Goal: Find specific page/section: Find specific page/section

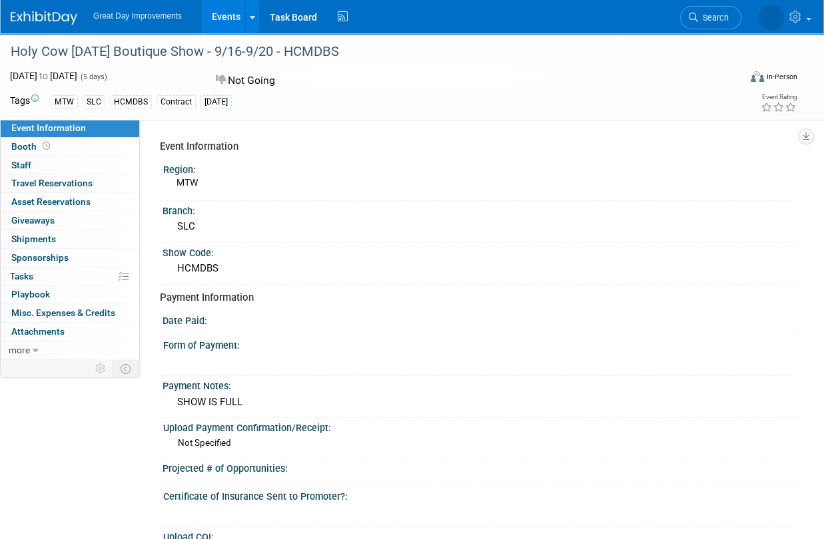
click at [721, 23] on link "Search" at bounding box center [710, 17] width 61 height 23
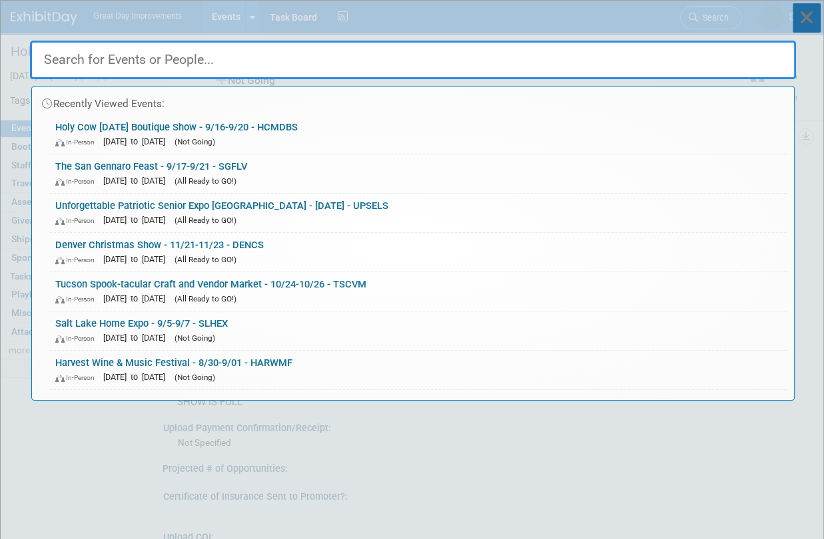
click at [819, 17] on icon at bounding box center [806, 17] width 28 height 29
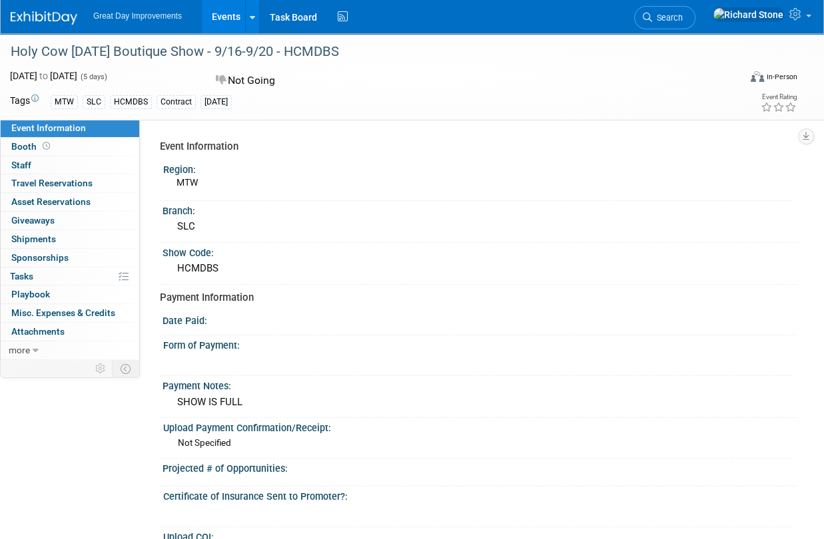
click at [27, 15] on img at bounding box center [44, 17] width 67 height 13
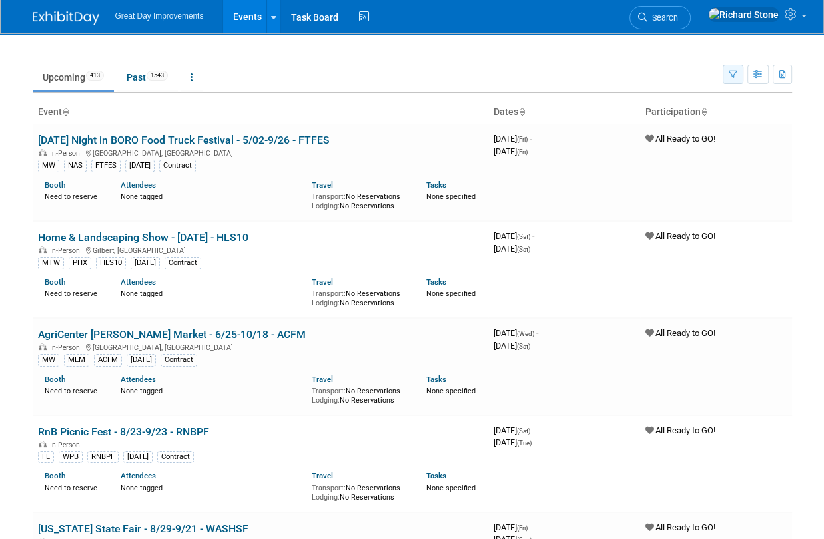
click at [730, 72] on icon "button" at bounding box center [732, 75] width 9 height 9
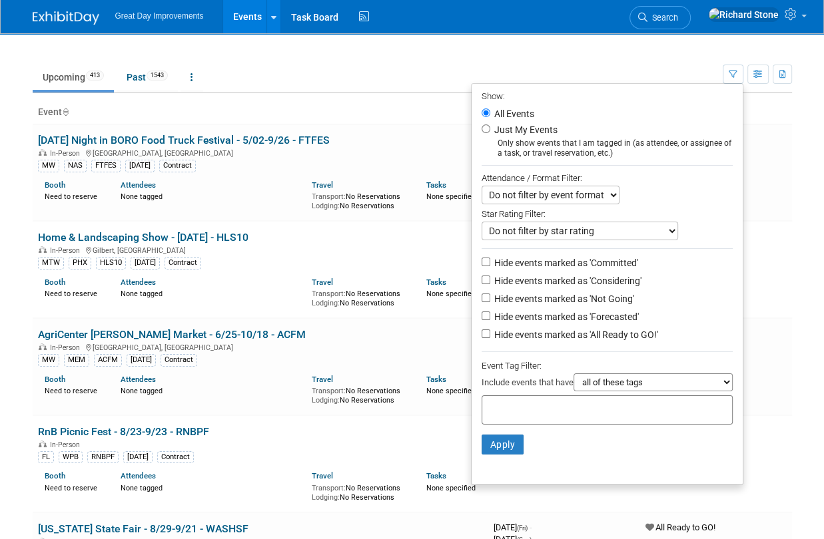
click at [596, 405] on div at bounding box center [606, 410] width 251 height 29
type input "mt"
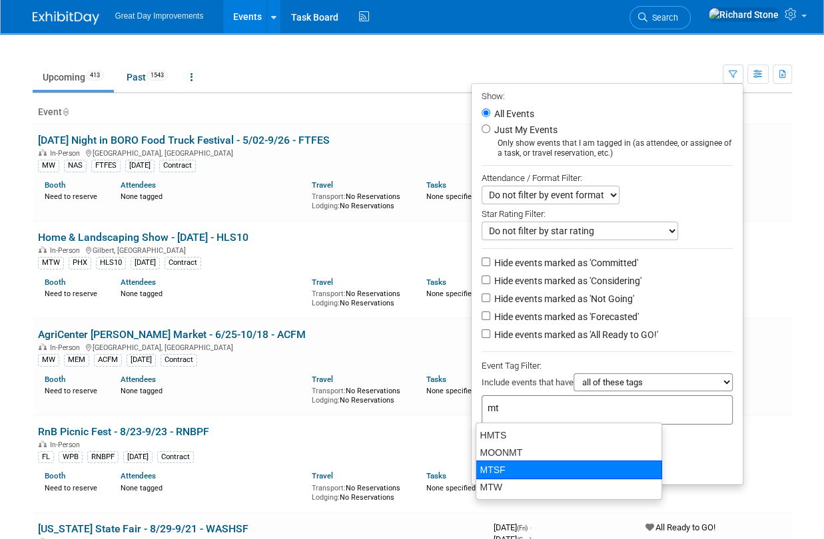
click at [491, 477] on div "MTSF" at bounding box center [568, 470] width 186 height 19
type input "MTSF"
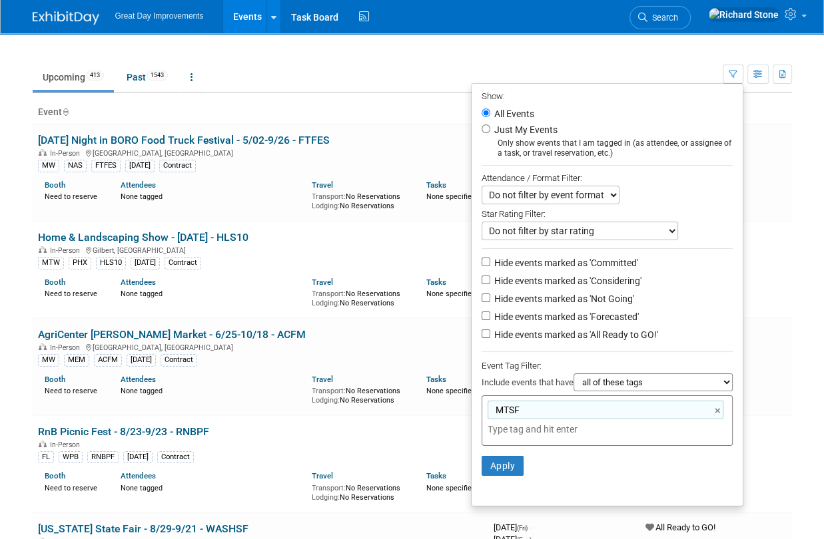
click at [551, 405] on div "MTSF ×" at bounding box center [605, 410] width 236 height 19
type input "MTSF"
click at [718, 405] on link "×" at bounding box center [718, 410] width 9 height 15
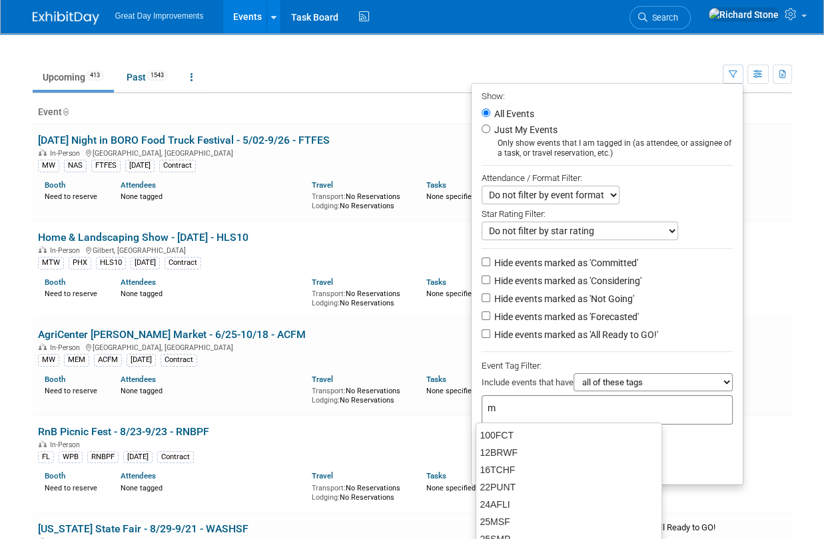
type input "mt"
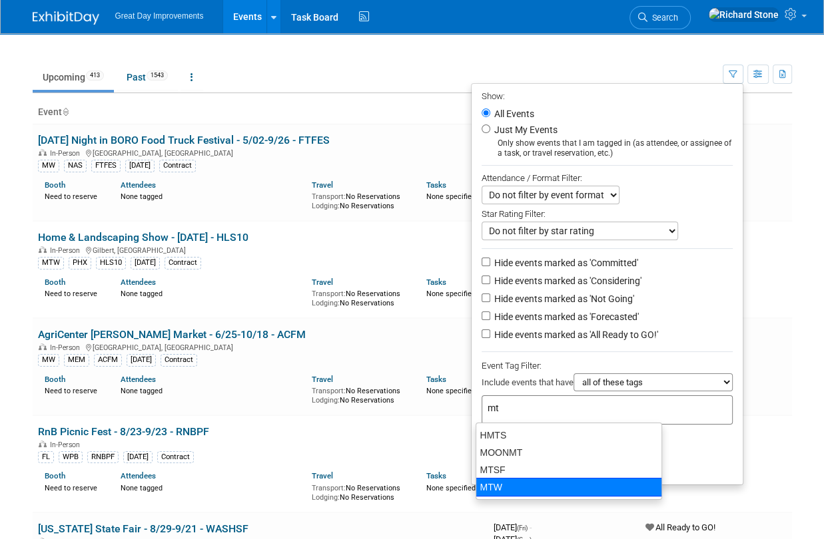
click at [509, 487] on div "MTW" at bounding box center [568, 487] width 186 height 19
type input "MTW"
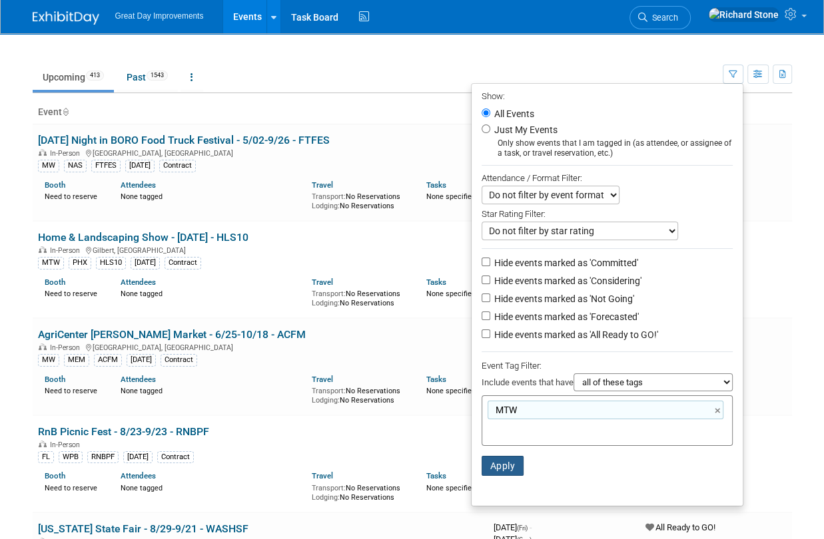
click at [509, 467] on button "Apply" at bounding box center [502, 466] width 43 height 20
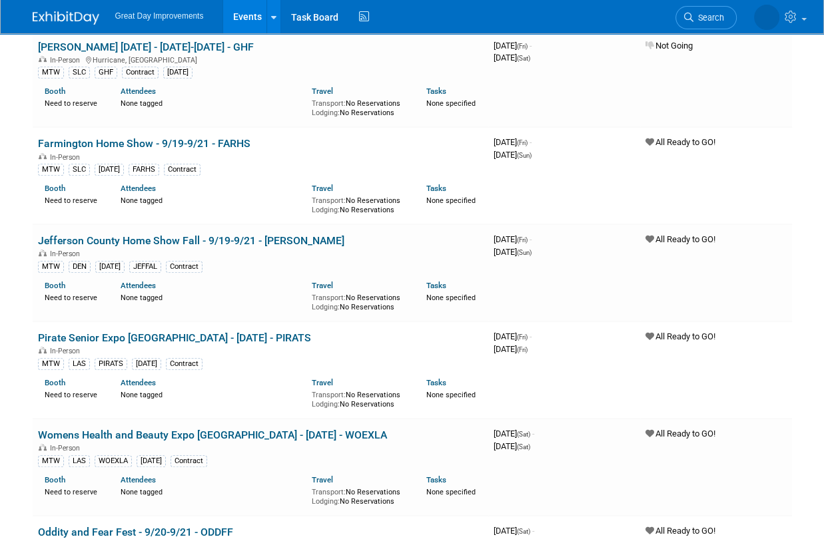
scroll to position [497, 0]
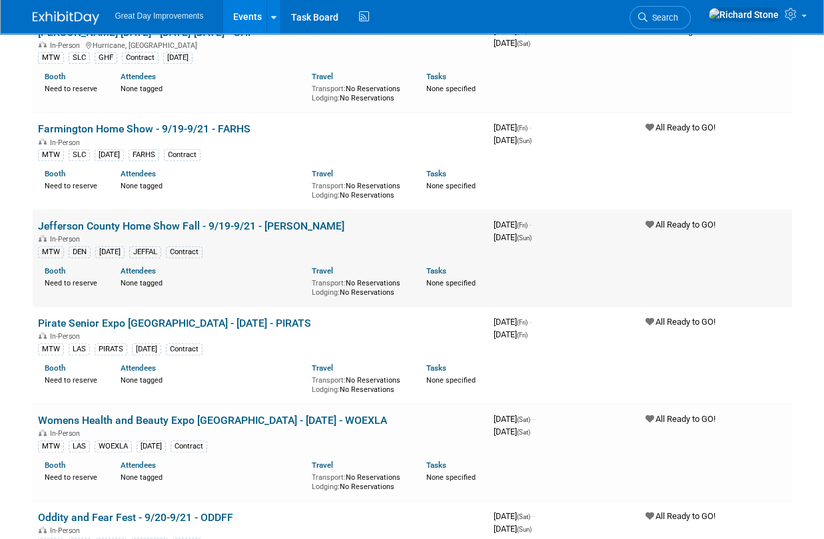
click at [51, 226] on link "Jefferson County Home Show Fall - 9/19-9/21 - [PERSON_NAME]" at bounding box center [191, 226] width 306 height 13
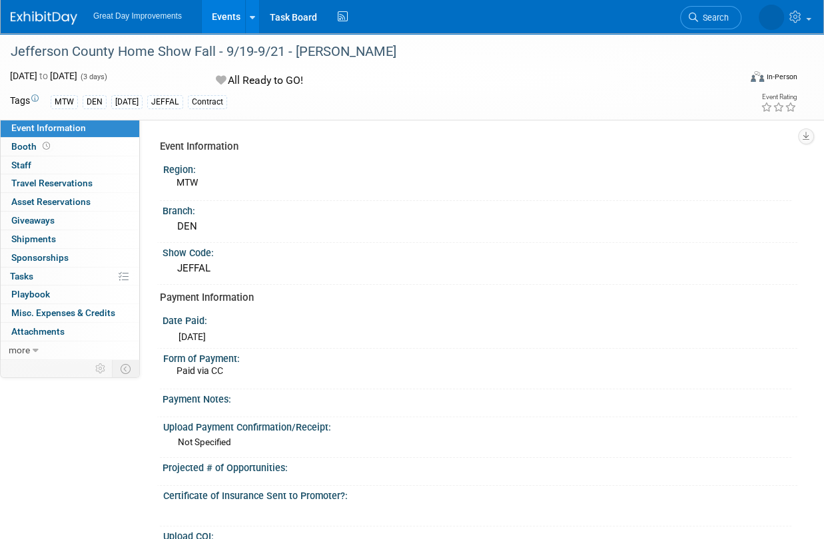
drag, startPoint x: 13, startPoint y: 51, endPoint x: 346, endPoint y: 47, distance: 332.9
click at [346, 47] on div "Jefferson County Home Show Fall - 9/19-9/21 - JEFFAL" at bounding box center [368, 52] width 724 height 24
drag, startPoint x: 346, startPoint y: 47, endPoint x: 321, endPoint y: 51, distance: 25.5
copy div "Jefferson County Home Show Fall - 9/19-9/21 - [PERSON_NAME]"
